Goal: Task Accomplishment & Management: Use online tool/utility

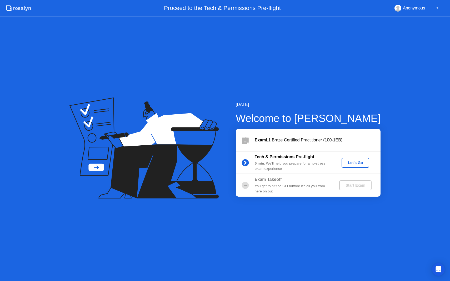
click at [347, 162] on div "Let's Go" at bounding box center [355, 163] width 23 height 4
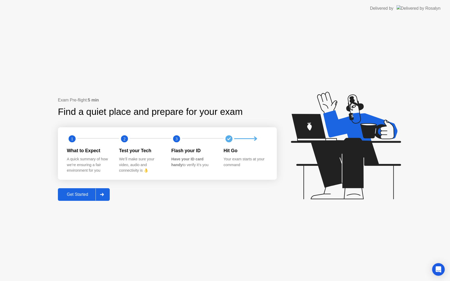
click at [78, 197] on div "Get Started" at bounding box center [78, 194] width 36 height 5
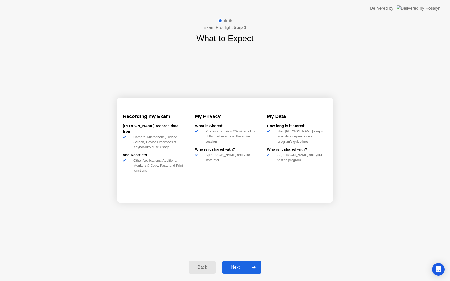
click at [239, 268] on div "Next" at bounding box center [235, 267] width 23 height 5
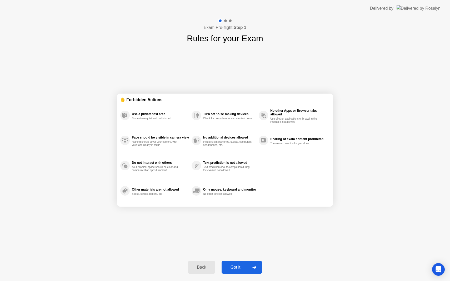
click at [186, 281] on div "Exam Pre-flight: Step 1 Rules for your Exam ✋ Forbidden Actions Use a private t…" at bounding box center [225, 149] width 450 height 265
click at [185, 279] on div "Back Got it" at bounding box center [225, 268] width 80 height 24
click at [229, 266] on div "Got it" at bounding box center [235, 267] width 25 height 5
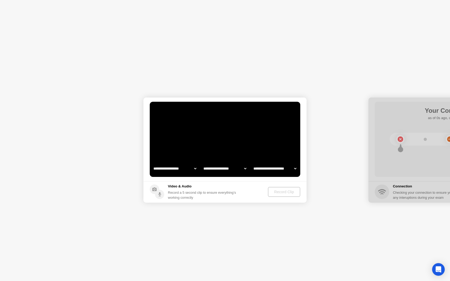
select select "**********"
select select "*******"
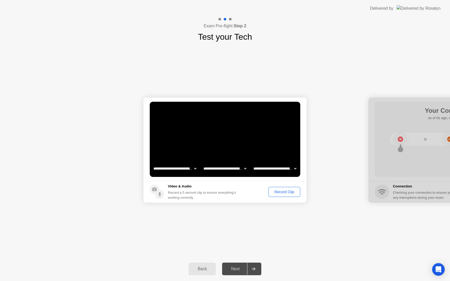
click at [275, 193] on div "Record Clip" at bounding box center [284, 192] width 28 height 4
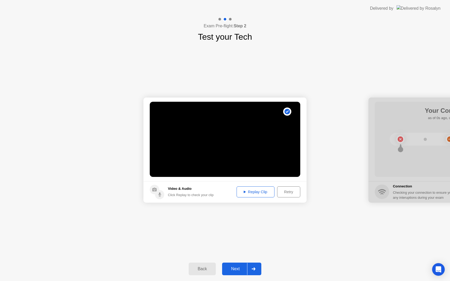
click at [231, 269] on div "Next" at bounding box center [235, 269] width 23 height 5
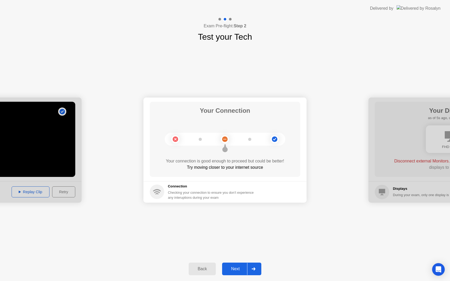
click at [236, 271] on div "Next" at bounding box center [235, 269] width 23 height 5
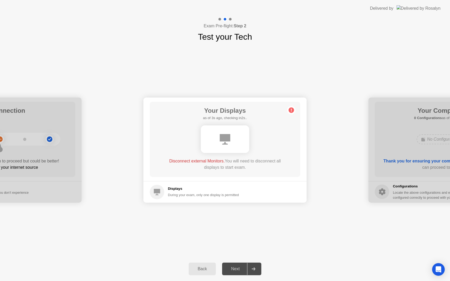
click at [249, 184] on footer "Displays During your exam, only one display is permitted" at bounding box center [225, 192] width 163 height 22
click at [233, 139] on div at bounding box center [225, 140] width 48 height 28
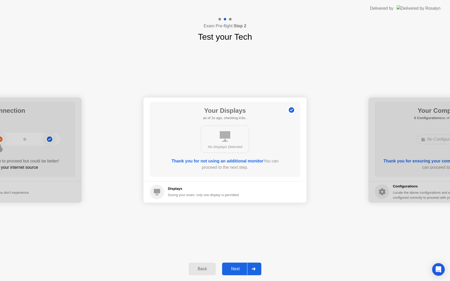
click at [232, 273] on button "Next" at bounding box center [241, 269] width 39 height 13
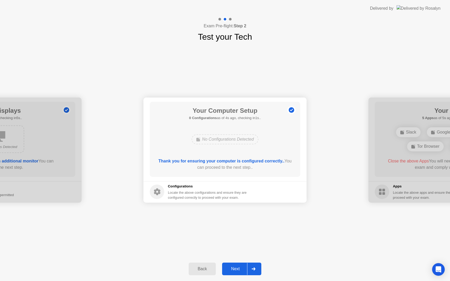
click at [239, 272] on div "Next" at bounding box center [235, 269] width 23 height 5
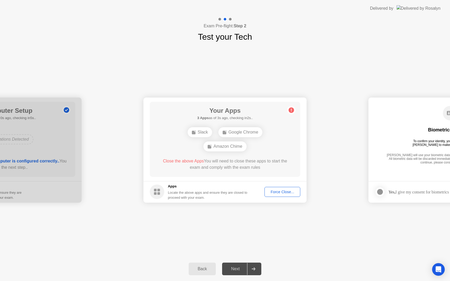
click at [281, 191] on div "Force Close..." at bounding box center [282, 192] width 32 height 4
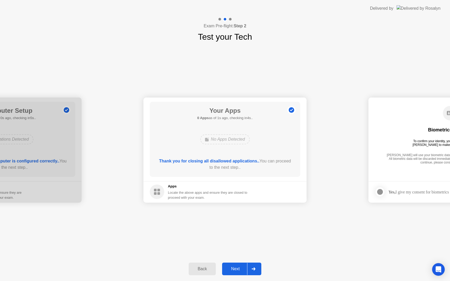
click at [234, 265] on button "Next" at bounding box center [241, 269] width 39 height 13
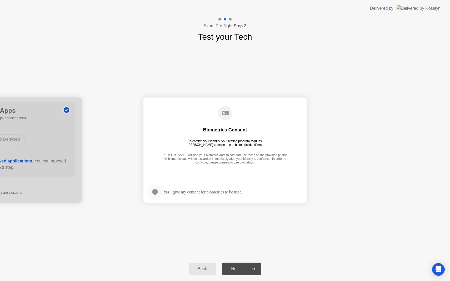
click at [222, 192] on div "Yes, I give my consent for biometrics to be used" at bounding box center [203, 192] width 78 height 5
click at [155, 194] on div at bounding box center [155, 192] width 6 height 6
click at [233, 268] on div "Next" at bounding box center [235, 269] width 23 height 5
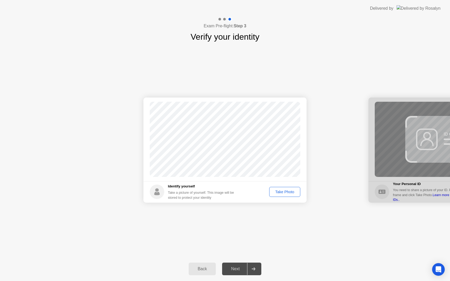
click at [280, 192] on div "Take Photo" at bounding box center [284, 192] width 27 height 4
click at [234, 270] on div "Next" at bounding box center [235, 269] width 23 height 5
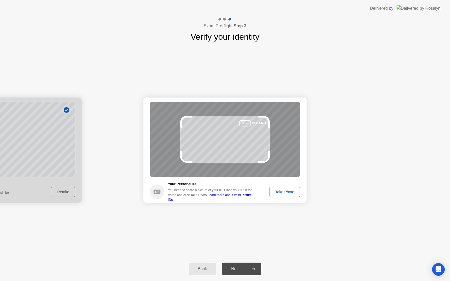
click at [278, 191] on div "Take Photo" at bounding box center [284, 192] width 27 height 4
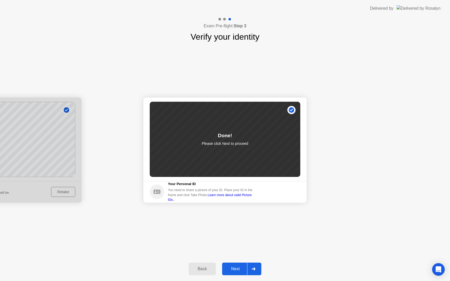
click at [236, 275] on button "Next" at bounding box center [241, 269] width 39 height 13
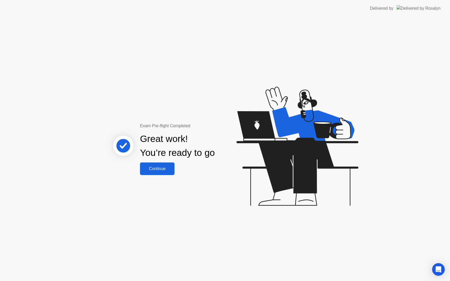
click at [158, 171] on div "Continue" at bounding box center [157, 169] width 31 height 5
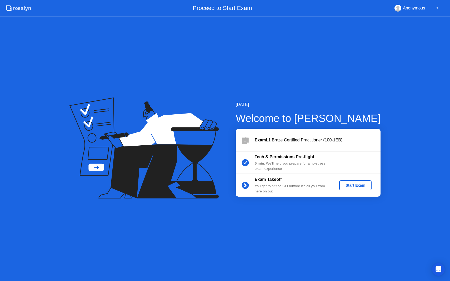
click at [349, 186] on div "Start Exam" at bounding box center [356, 186] width 28 height 4
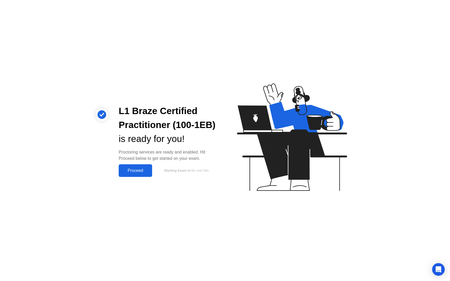
click at [131, 175] on button "Proceed" at bounding box center [135, 171] width 33 height 13
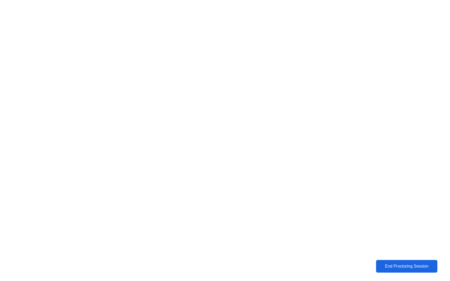
click at [399, 266] on div "End Proctoring Session" at bounding box center [407, 266] width 58 height 5
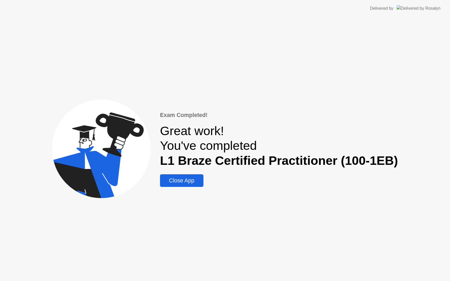
click at [188, 181] on div "Close App" at bounding box center [182, 181] width 40 height 6
